Goal: Download file/media

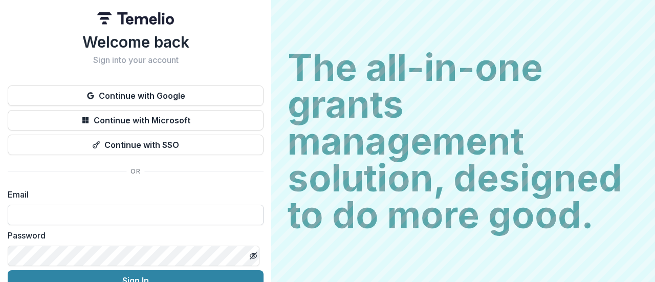
click at [166, 219] on input at bounding box center [136, 215] width 256 height 20
type input "**********"
click at [8, 270] on button "Sign In" at bounding box center [136, 280] width 256 height 20
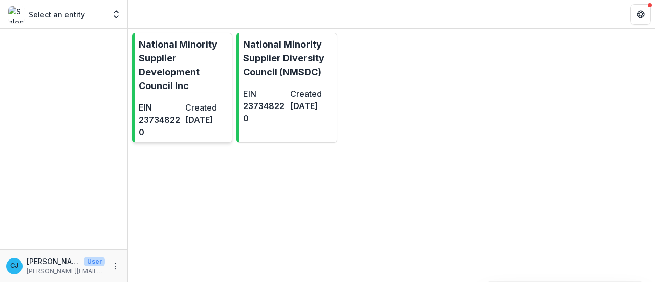
click at [196, 82] on p "National Minority Supplier Development Council Inc" at bounding box center [183, 64] width 89 height 55
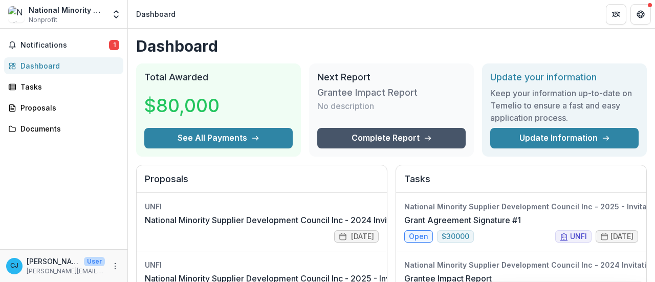
click at [396, 138] on link "Complete Report" at bounding box center [391, 138] width 148 height 20
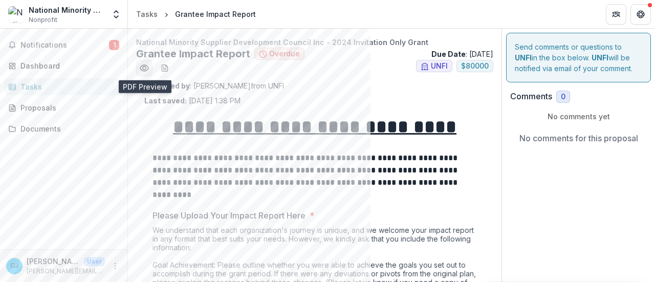
click at [144, 67] on icon "Preview a51dbae9-aaac-4327-8144-7ef40198a001.pdf" at bounding box center [144, 68] width 10 height 10
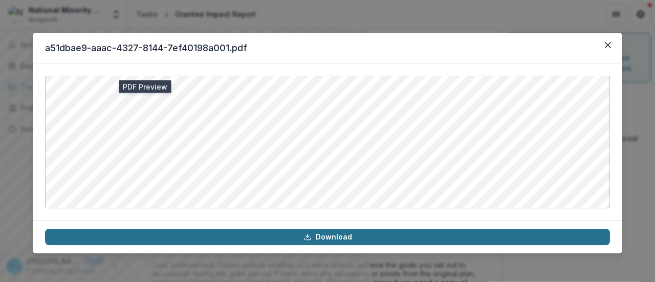
click at [326, 237] on link "Download" at bounding box center [327, 237] width 565 height 16
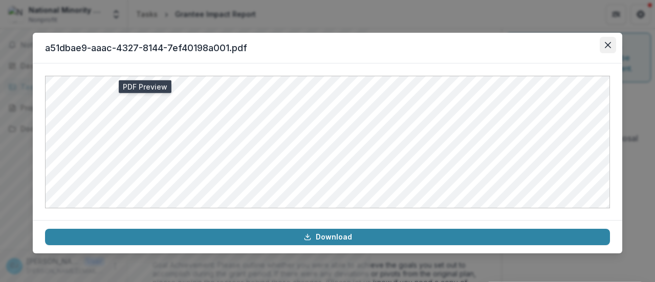
click at [608, 45] on icon "Close" at bounding box center [607, 45] width 6 height 6
